Goal: Check status: Check status

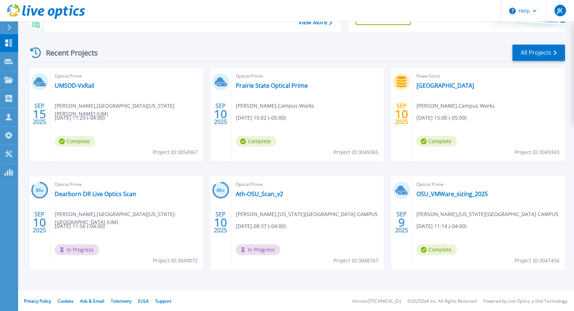
scroll to position [121, 0]
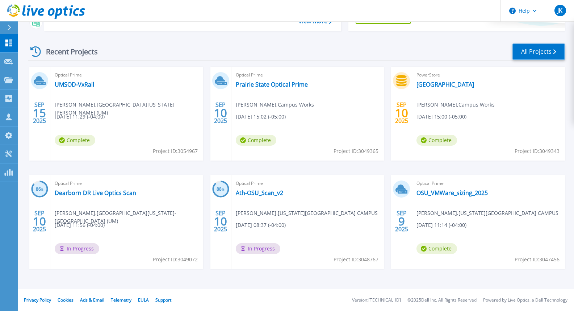
click at [523, 52] on link "All Projects" at bounding box center [539, 51] width 53 height 16
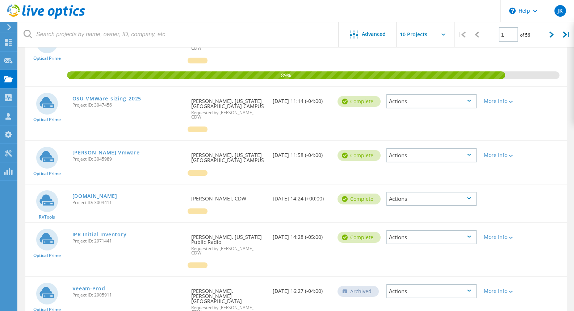
scroll to position [352, 0]
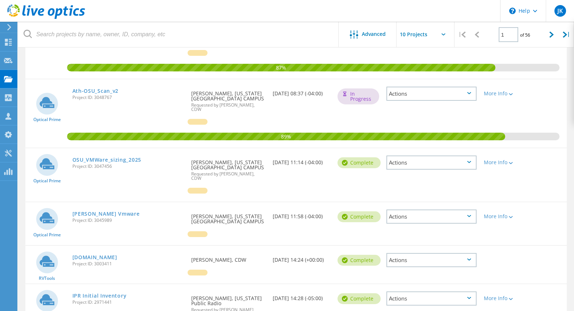
scroll to position [171, 0]
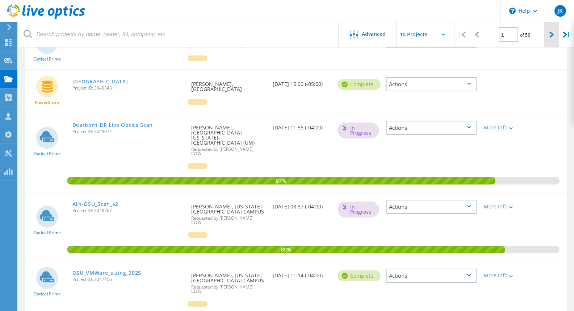
click at [548, 38] on div at bounding box center [551, 35] width 15 height 26
type input "2"
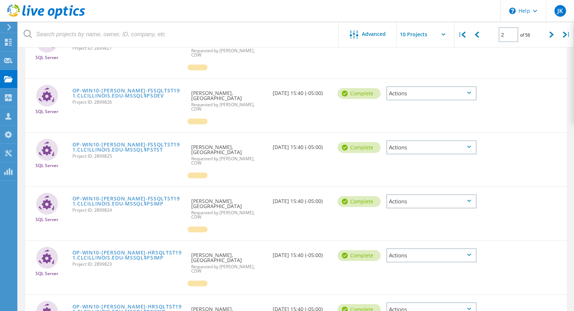
scroll to position [0, 0]
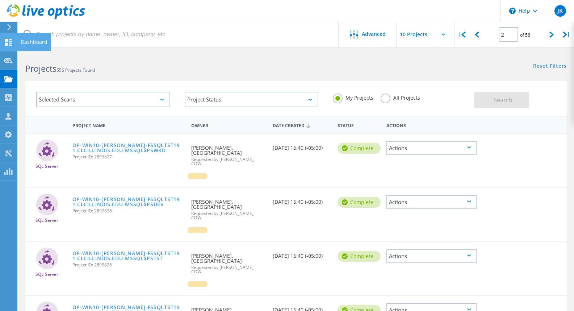
click at [8, 40] on icon at bounding box center [8, 42] width 9 height 7
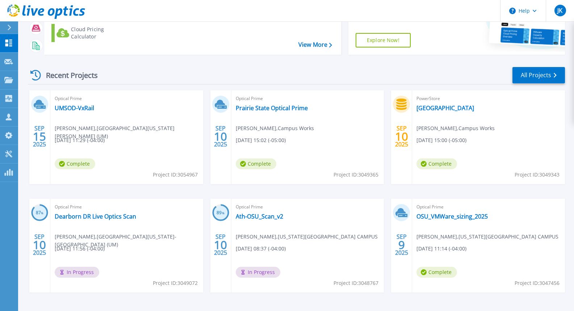
scroll to position [85, 0]
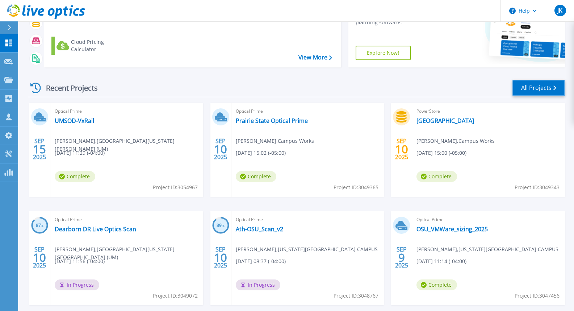
click at [543, 90] on link "All Projects" at bounding box center [539, 88] width 53 height 16
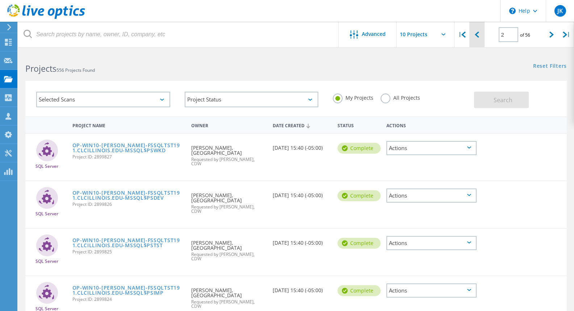
click at [474, 40] on div at bounding box center [476, 35] width 15 height 26
type input "1"
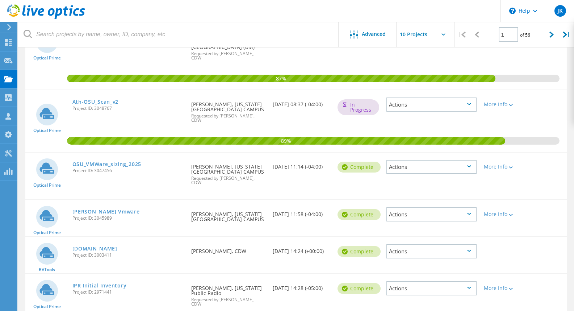
scroll to position [254, 0]
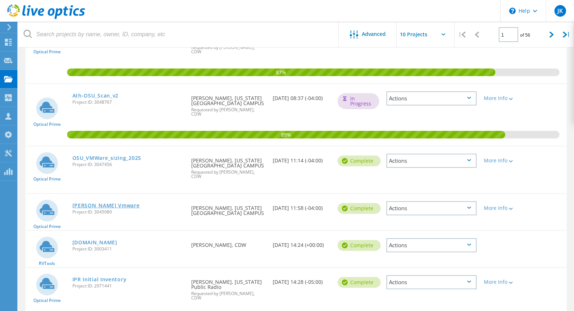
click at [91, 203] on link "[PERSON_NAME] Vmware" at bounding box center [105, 205] width 67 height 5
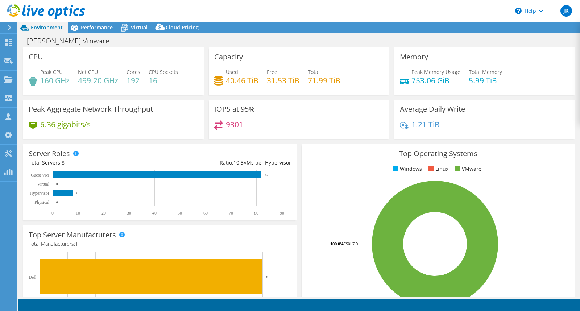
select select "USD"
